Goal: Task Accomplishment & Management: Manage account settings

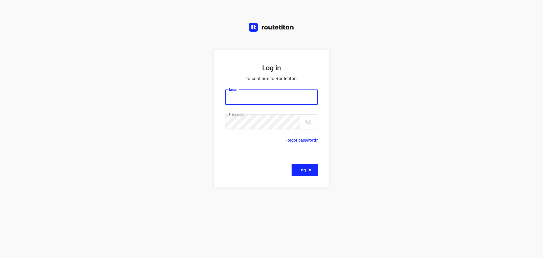
type input "[EMAIL_ADDRESS][DOMAIN_NAME]"
click at [309, 169] on span "Log In" at bounding box center [304, 169] width 13 height 7
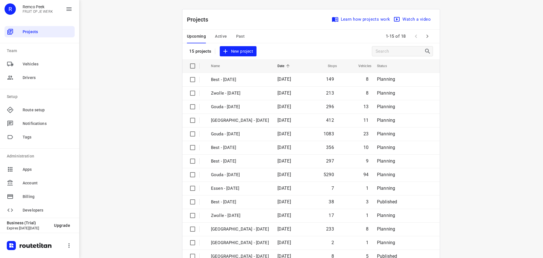
click at [159, 118] on div "i © 2025 Routetitan , © Stadia Maps , © OpenMapTiles © OpenStreetMap contributo…" at bounding box center [311, 129] width 464 height 258
click at [98, 64] on div "i © 2025 Routetitan , © Stadia Maps , © OpenMapTiles © OpenStreetMap contributo…" at bounding box center [311, 129] width 464 height 258
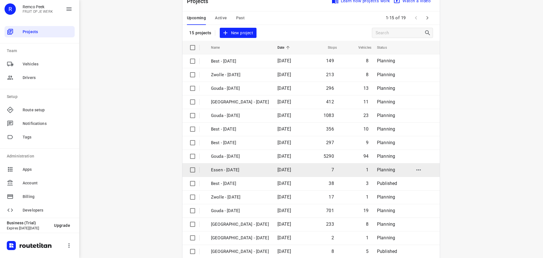
scroll to position [28, 0]
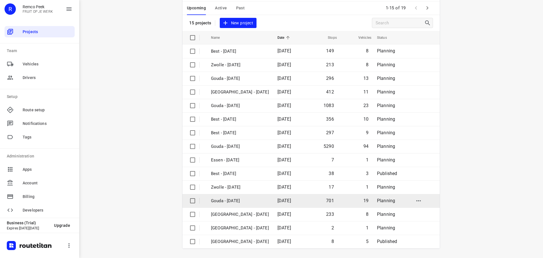
click at [234, 200] on p "Gouda - [DATE]" at bounding box center [240, 200] width 58 height 7
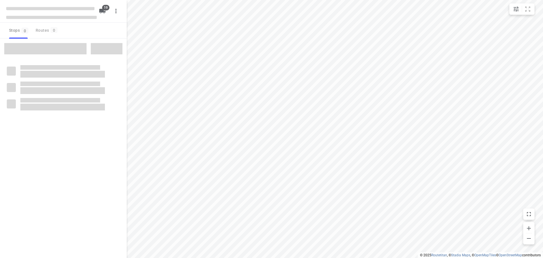
checkbox input "true"
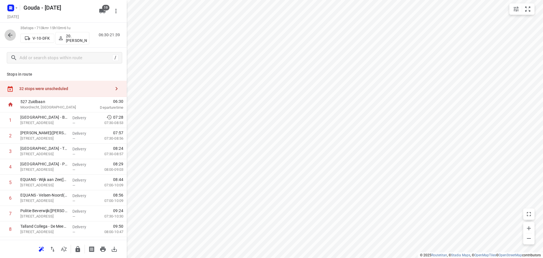
click at [12, 33] on icon "button" at bounding box center [10, 35] width 7 height 7
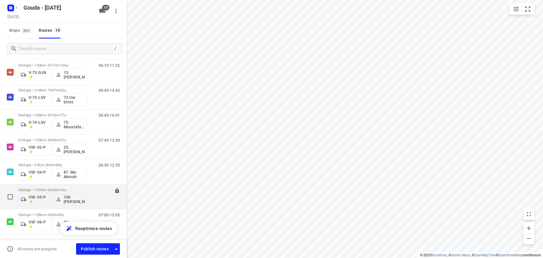
scroll to position [344, 0]
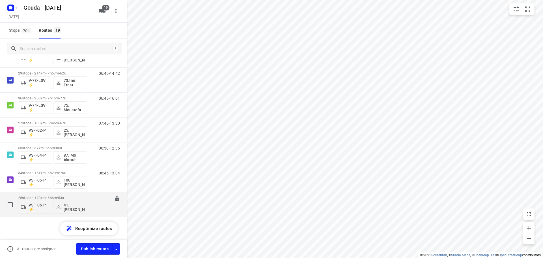
click at [44, 195] on div "25 stops • 128km • 6h6m • 53u VSF-06-P ⚡ 41.Huseyin Özbek" at bounding box center [52, 204] width 69 height 23
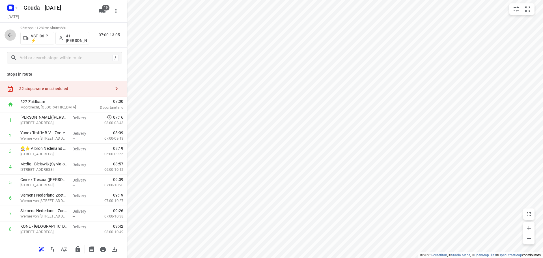
click at [12, 36] on icon "button" at bounding box center [10, 35] width 7 height 7
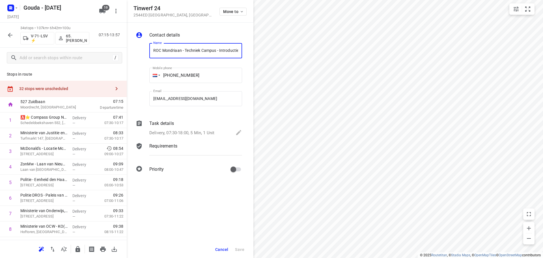
scroll to position [0, 37]
click at [225, 245] on button "Cancel" at bounding box center [222, 249] width 18 height 10
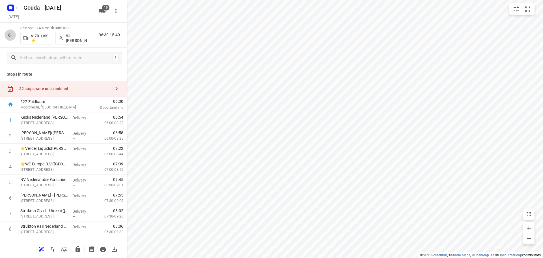
click at [12, 33] on icon "button" at bounding box center [10, 35] width 7 height 7
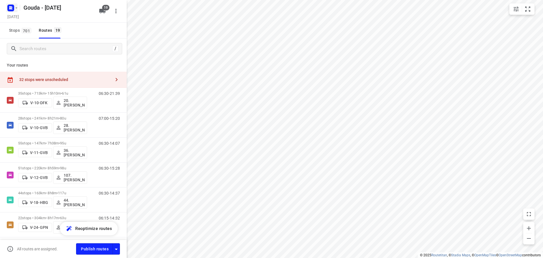
click at [16, 10] on icon "button" at bounding box center [16, 8] width 5 height 5
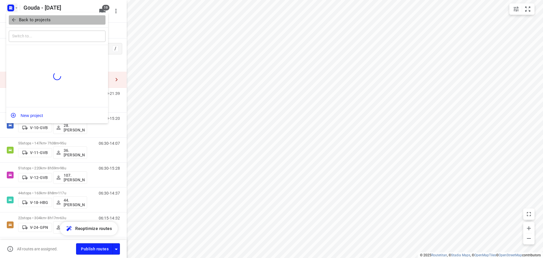
click at [18, 18] on span "Back to projects" at bounding box center [57, 20] width 92 height 7
